Goal: Information Seeking & Learning: Check status

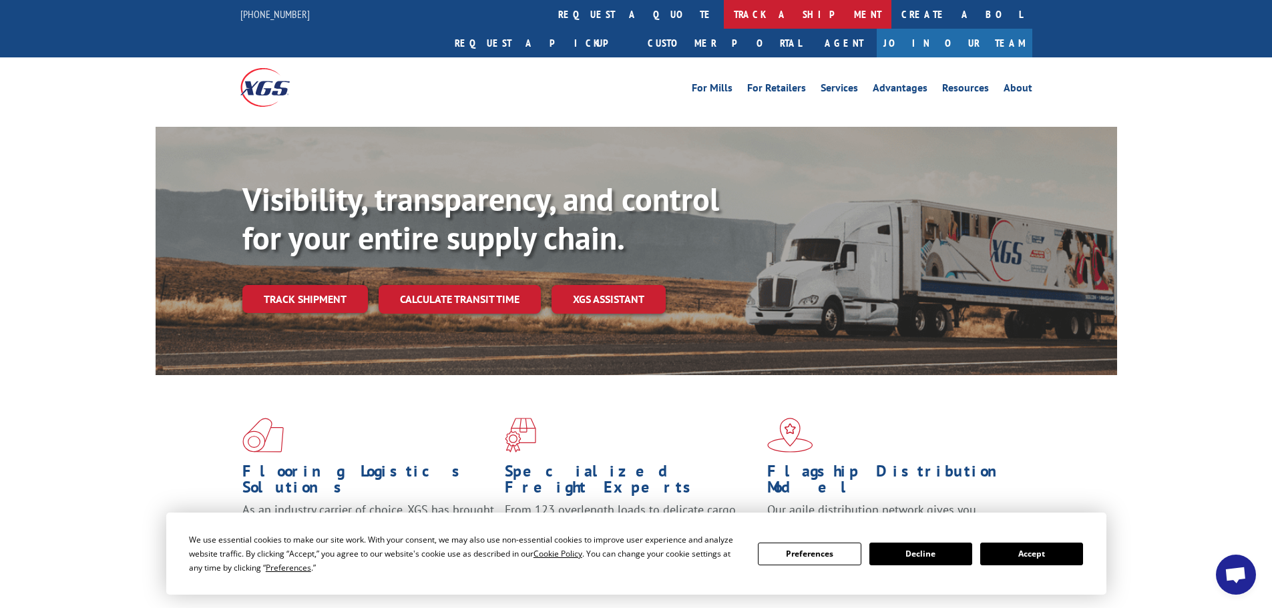
click at [724, 21] on link "track a shipment" at bounding box center [808, 14] width 168 height 29
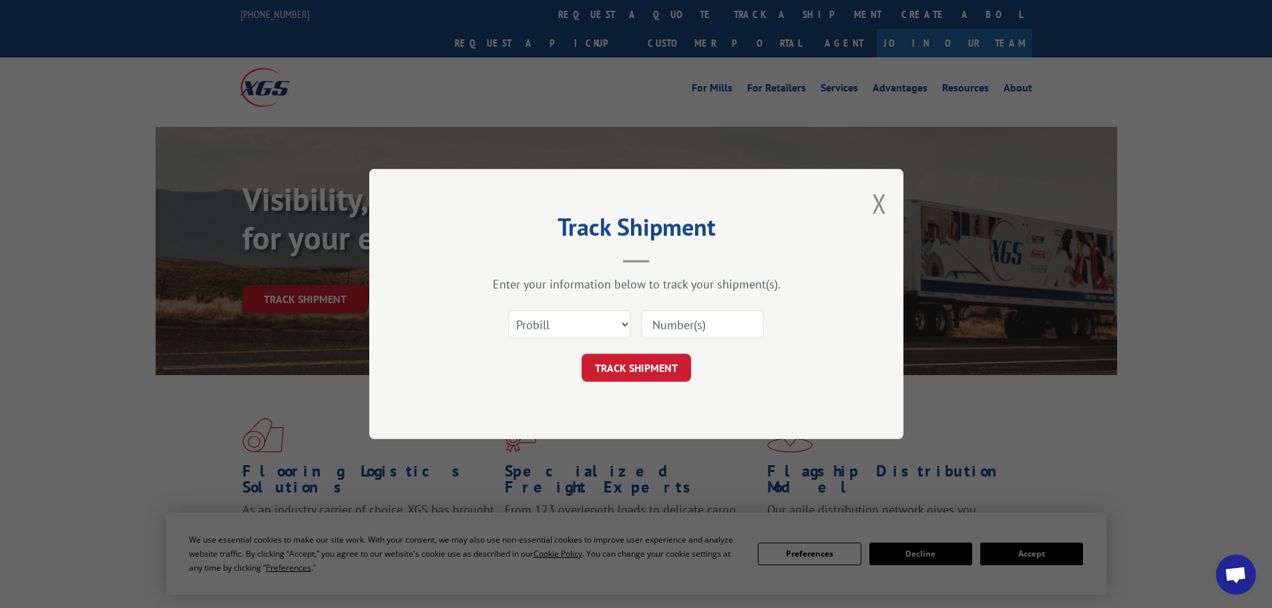
click at [691, 331] on input at bounding box center [702, 325] width 123 height 28
click at [583, 312] on select "Select category... Probill BOL PO" at bounding box center [569, 325] width 123 height 28
select select "bol"
click at [508, 311] on select "Select category... Probill BOL PO" at bounding box center [569, 325] width 123 height 28
click at [684, 328] on input at bounding box center [702, 325] width 123 height 28
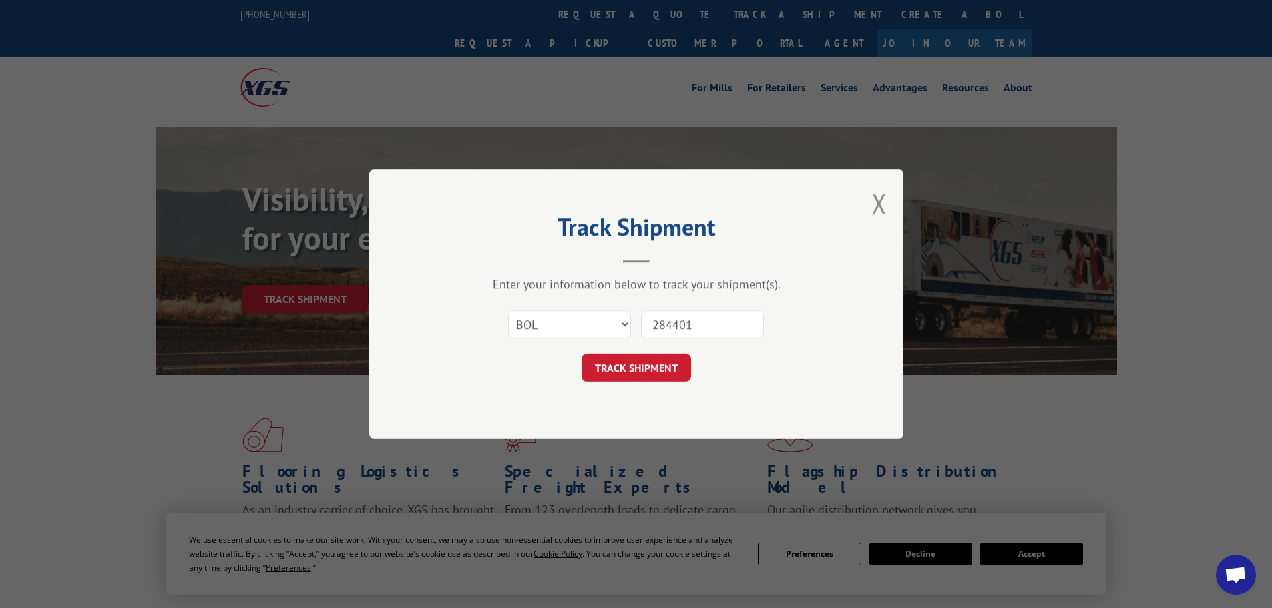
type input "2844010"
click button "TRACK SHIPMENT" at bounding box center [637, 368] width 110 height 28
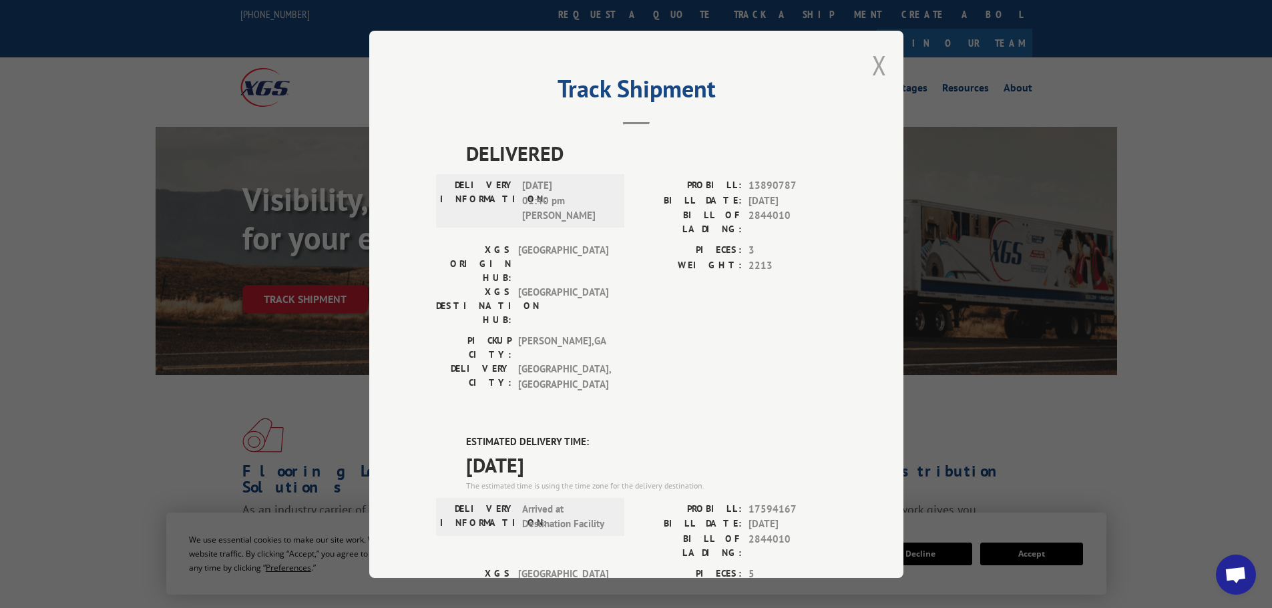
click at [875, 61] on button "Close modal" at bounding box center [879, 64] width 15 height 35
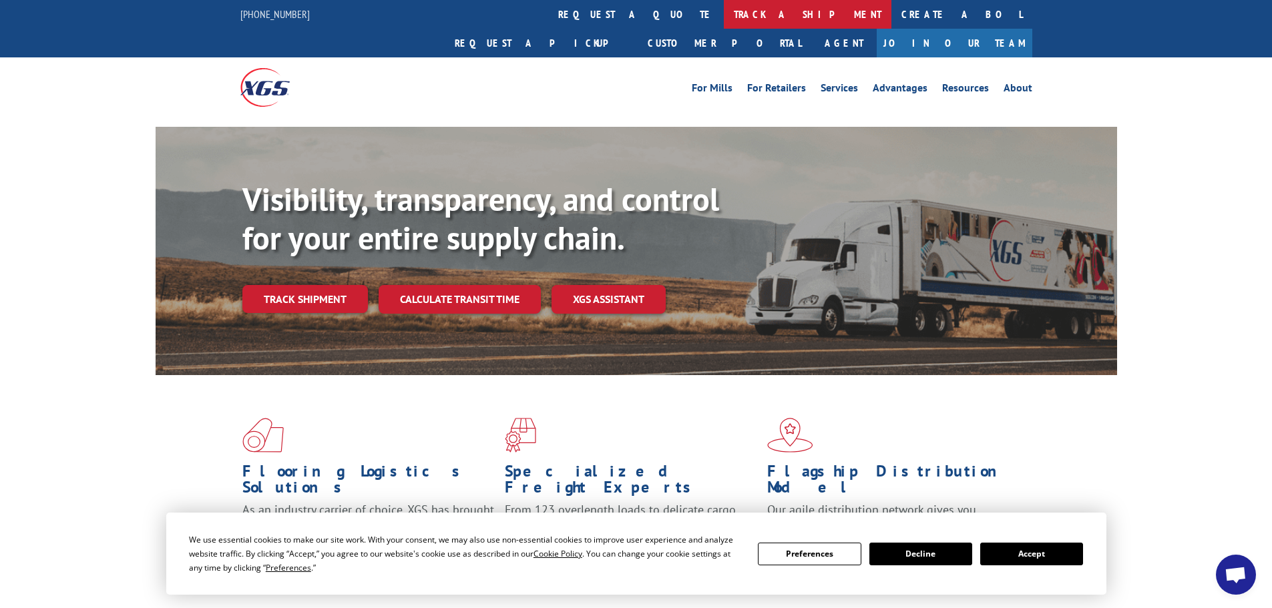
click at [724, 16] on link "track a shipment" at bounding box center [808, 14] width 168 height 29
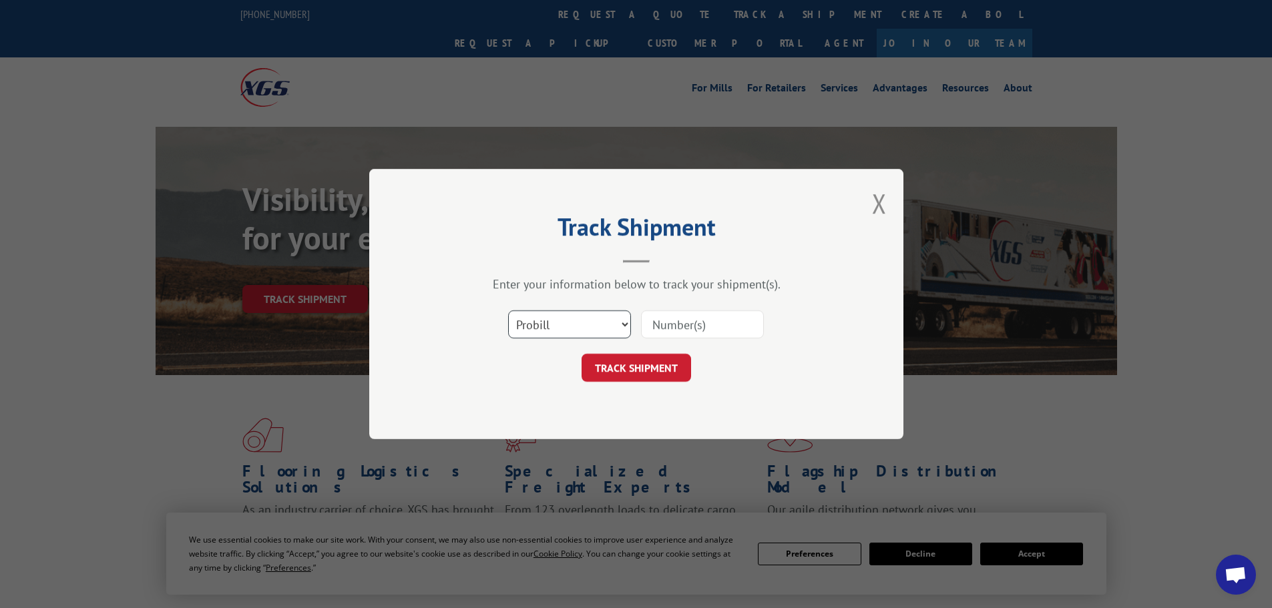
click at [576, 327] on select "Select category... Probill BOL PO" at bounding box center [569, 325] width 123 height 28
select select "bol"
click at [508, 311] on select "Select category... Probill BOL PO" at bounding box center [569, 325] width 123 height 28
click at [684, 323] on input at bounding box center [702, 325] width 123 height 28
type input "2844010"
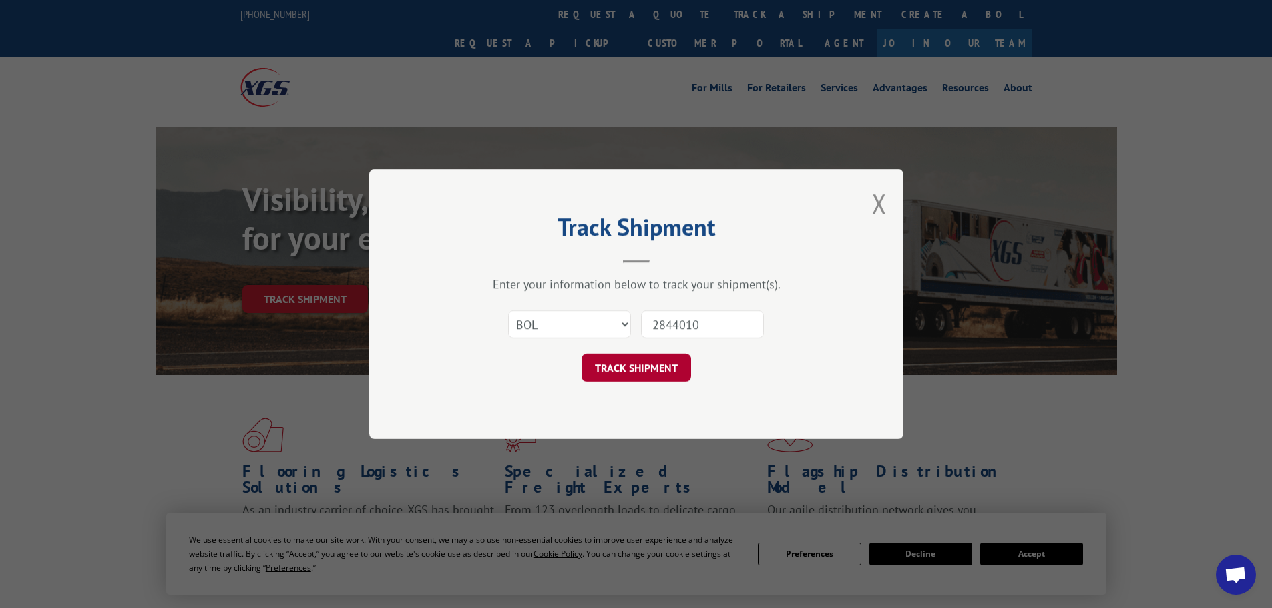
click at [632, 361] on button "TRACK SHIPMENT" at bounding box center [637, 368] width 110 height 28
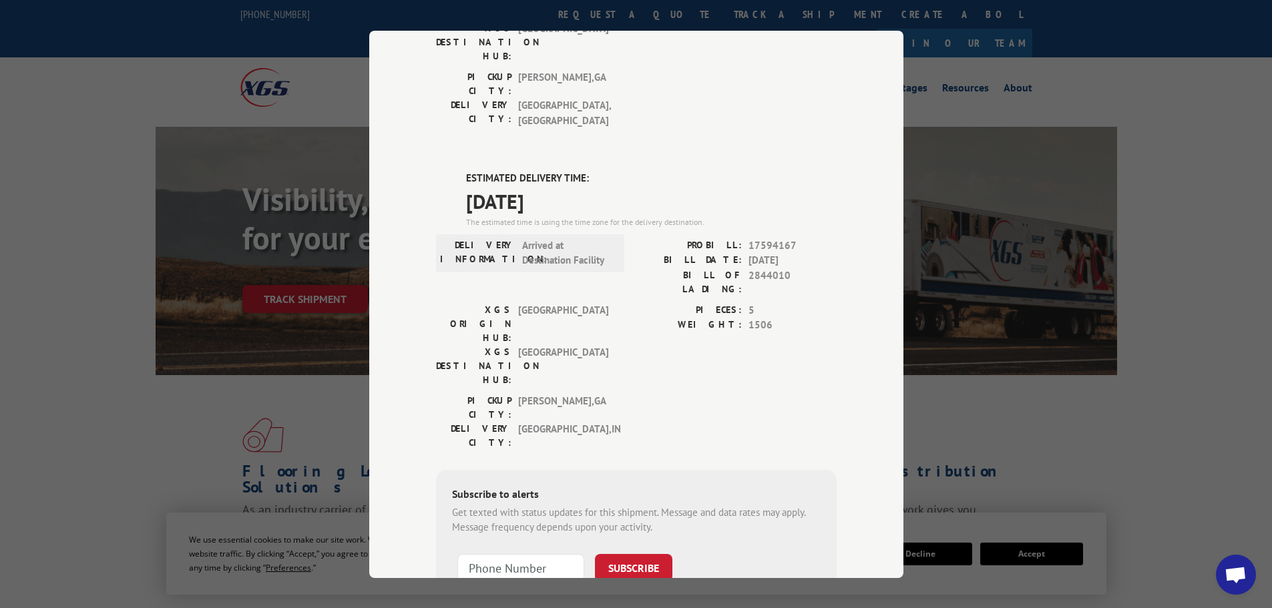
scroll to position [272, 0]
